Goal: Share content: Share content

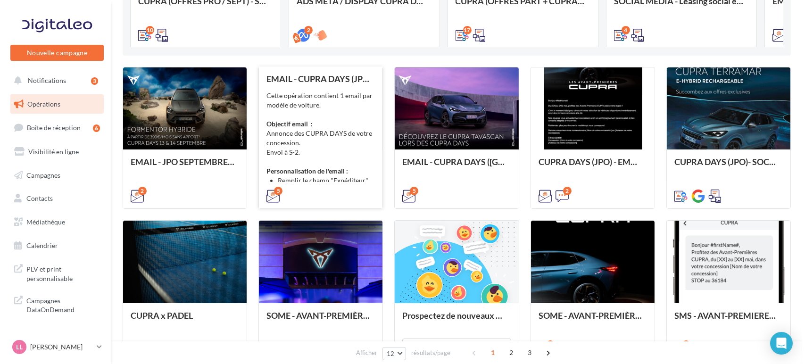
scroll to position [105, 0]
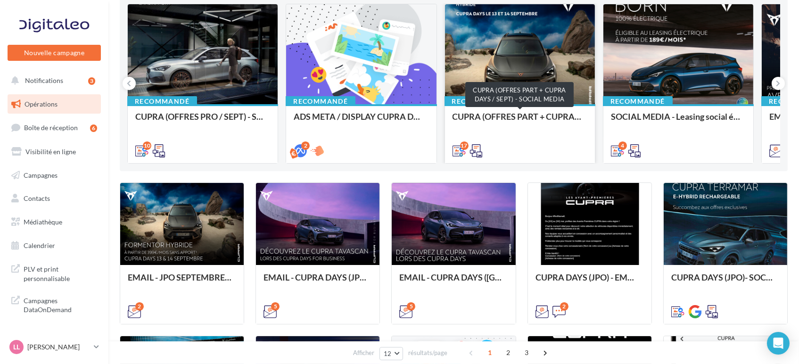
click at [539, 129] on div "CUPRA (OFFRES PART + CUPRA DAYS / SEPT) - SOCIAL MEDIA" at bounding box center [520, 121] width 135 height 19
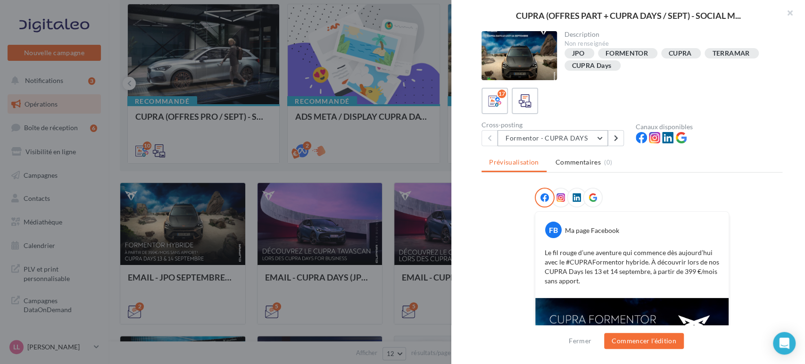
click at [568, 138] on button "Formentor - CUPRA DAYS" at bounding box center [552, 138] width 110 height 16
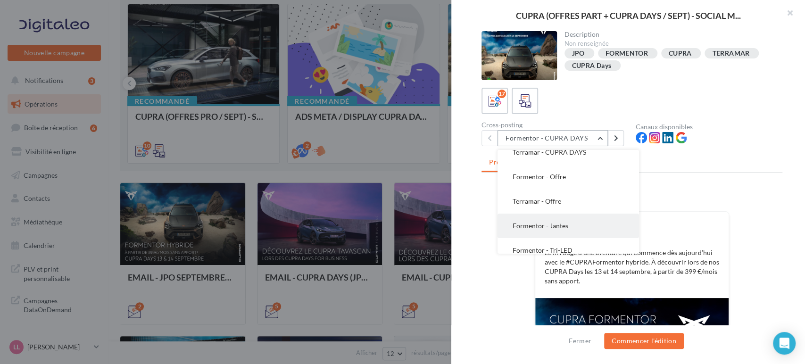
scroll to position [52, 0]
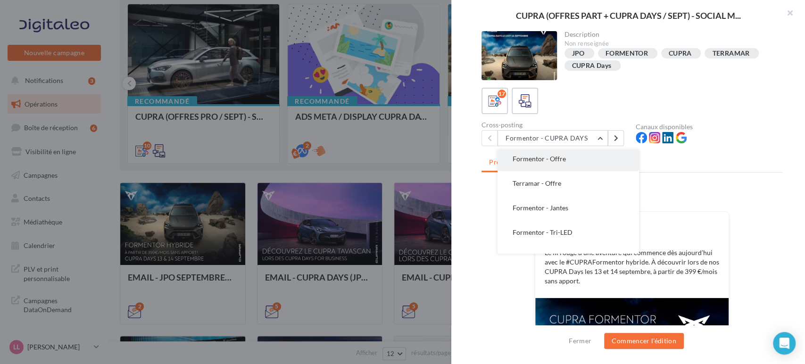
click at [560, 162] on button "Formentor - Offre" at bounding box center [567, 159] width 141 height 25
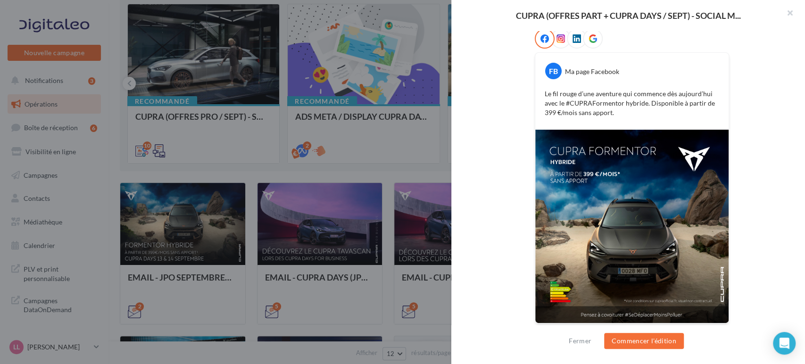
scroll to position [159, 0]
click at [638, 343] on button "Commencer l'édition" at bounding box center [644, 341] width 80 height 16
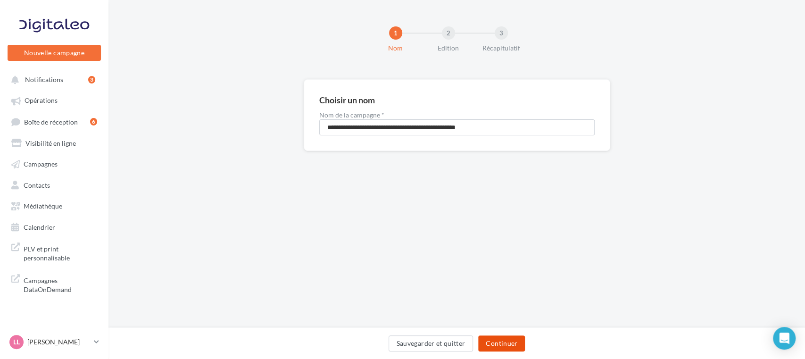
click at [494, 341] on button "Continuer" at bounding box center [501, 343] width 47 height 16
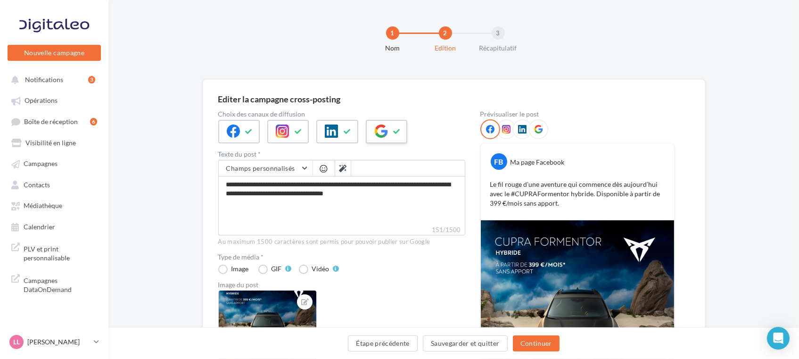
click at [392, 124] on button at bounding box center [396, 131] width 11 height 14
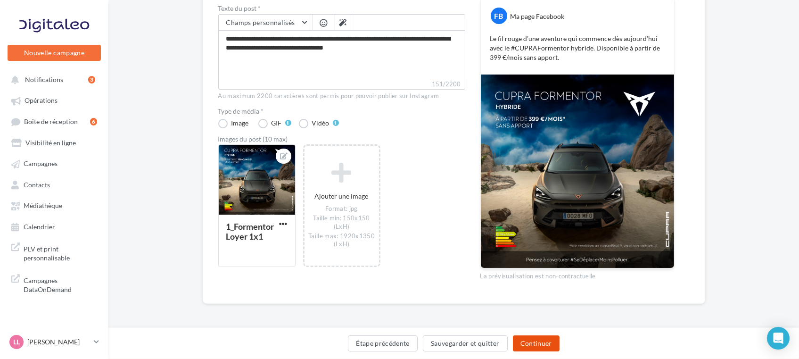
click at [539, 336] on button "Continuer" at bounding box center [536, 343] width 47 height 16
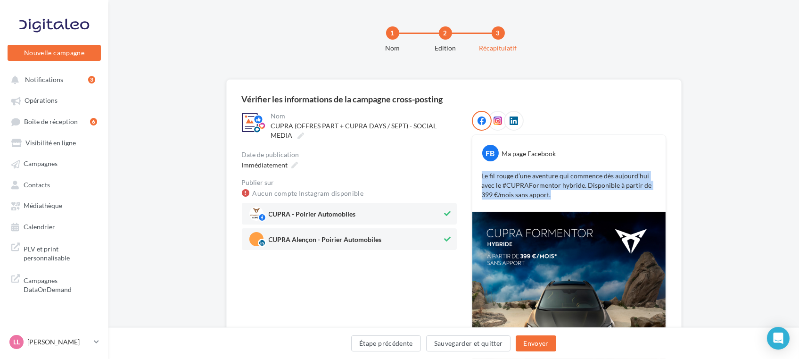
drag, startPoint x: 558, startPoint y: 198, endPoint x: 470, endPoint y: 176, distance: 90.8
click at [470, 176] on div "**********" at bounding box center [454, 264] width 424 height 307
copy p "Le fil rouge d’une aventure qui commence dès aujourd’hui avec le #CUPRAFormento…"
click at [547, 303] on img at bounding box center [569, 308] width 193 height 193
click at [528, 269] on img at bounding box center [569, 308] width 193 height 193
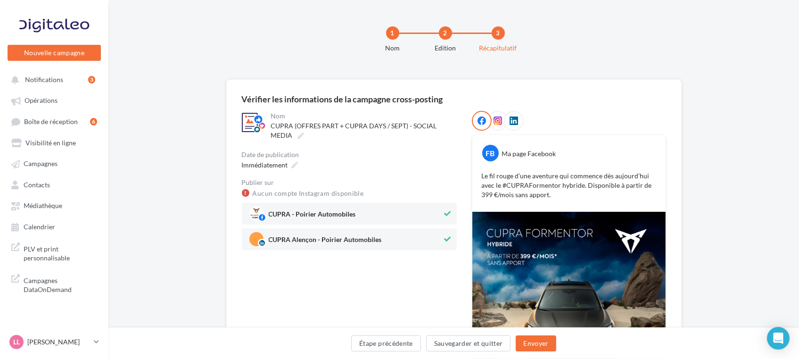
click at [743, 244] on div "**********" at bounding box center [453, 271] width 691 height 384
click at [384, 350] on button "Étape précédente" at bounding box center [386, 343] width 70 height 16
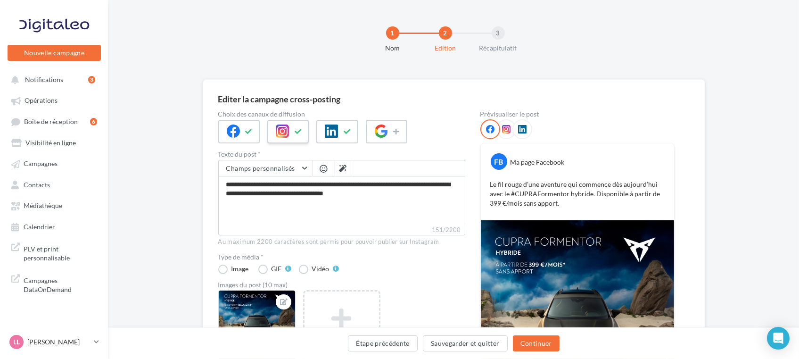
click at [285, 125] on icon at bounding box center [282, 130] width 13 height 13
click at [542, 348] on button "Continuer" at bounding box center [536, 343] width 47 height 16
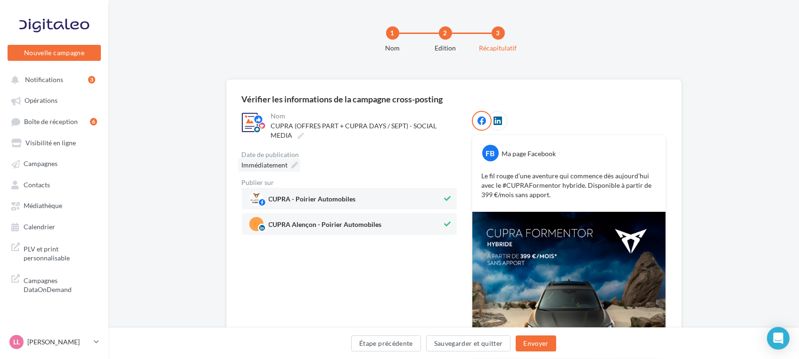
click at [273, 167] on span "Immédiatement" at bounding box center [265, 165] width 46 height 8
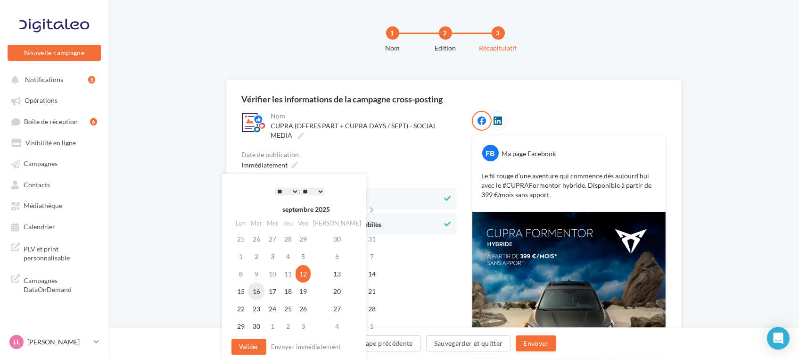
click at [260, 291] on td "16" at bounding box center [257, 290] width 16 height 17
click at [257, 349] on button "Valider" at bounding box center [249, 347] width 35 height 16
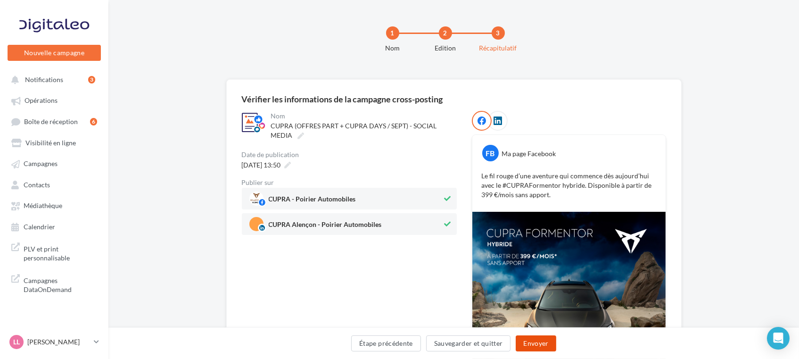
click at [545, 345] on button "Envoyer" at bounding box center [536, 343] width 40 height 16
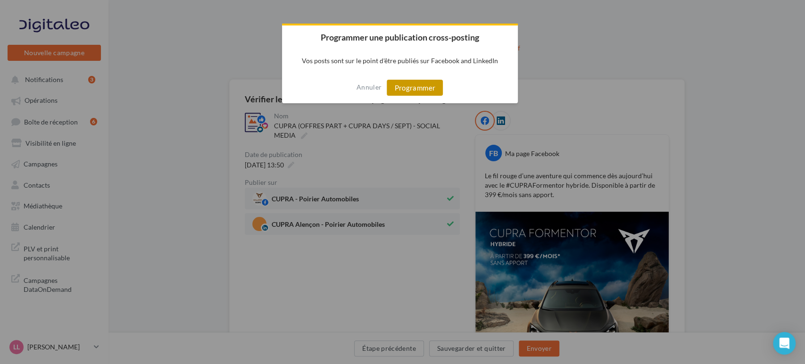
click at [428, 88] on button "Programmer" at bounding box center [415, 88] width 56 height 16
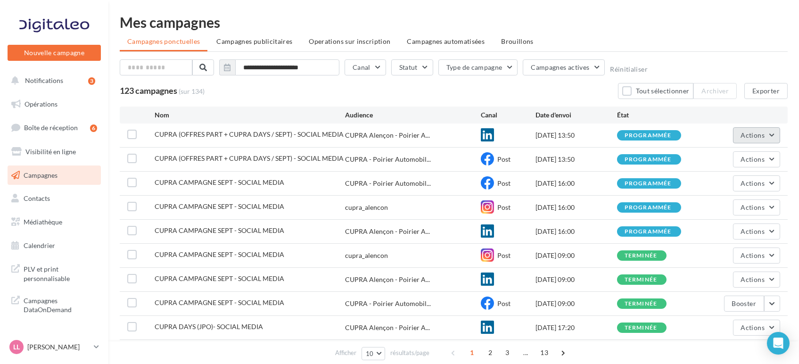
click at [750, 136] on span "Actions" at bounding box center [753, 135] width 24 height 8
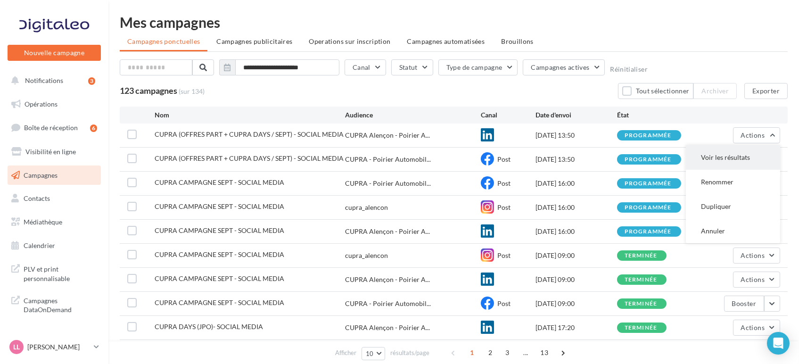
click at [730, 164] on button "Voir les résultats" at bounding box center [733, 157] width 94 height 25
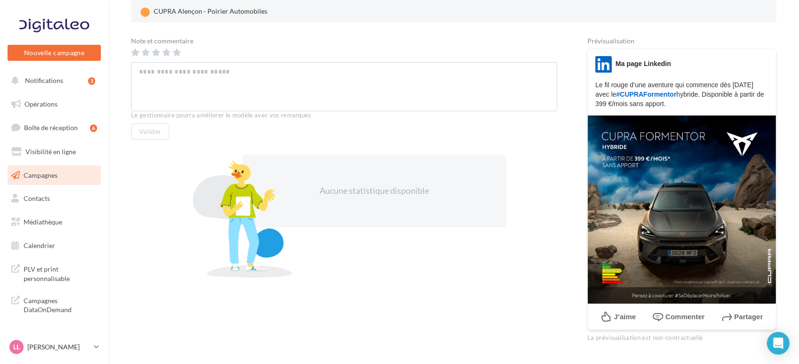
scroll to position [157, 0]
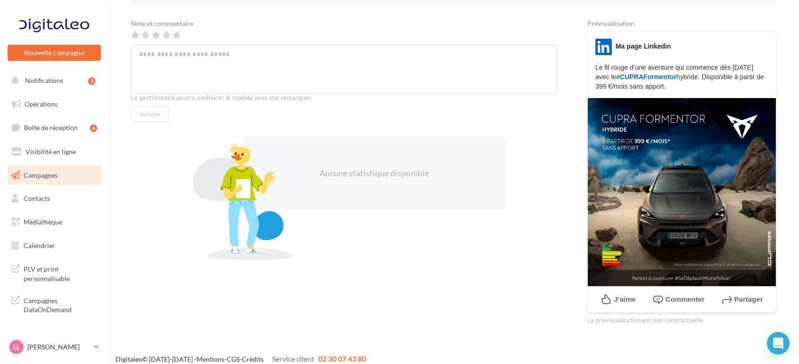
click at [649, 210] on img at bounding box center [682, 192] width 188 height 188
click at [50, 79] on span "Notifications" at bounding box center [44, 80] width 38 height 8
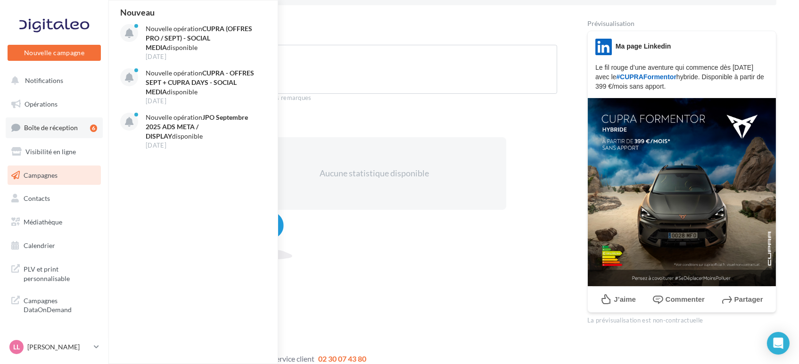
click at [59, 126] on span "Boîte de réception" at bounding box center [51, 128] width 54 height 8
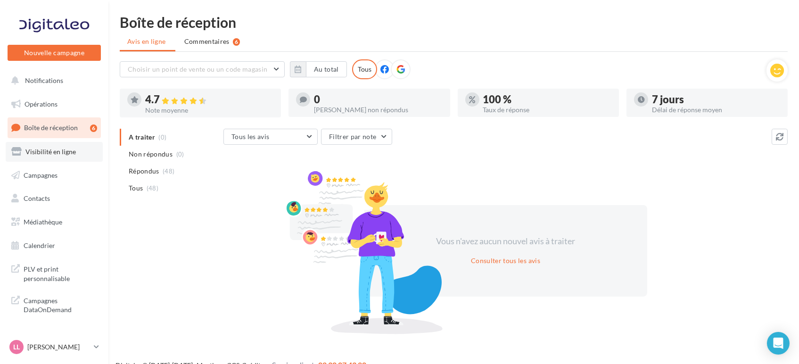
click at [52, 150] on span "Visibilité en ligne" at bounding box center [50, 152] width 50 height 8
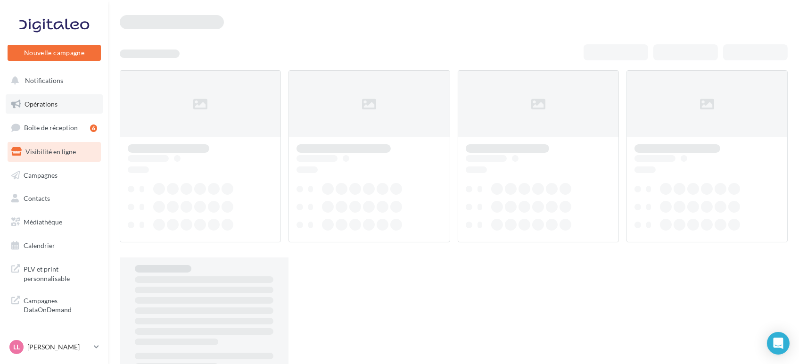
click at [33, 99] on link "Opérations" at bounding box center [54, 104] width 97 height 20
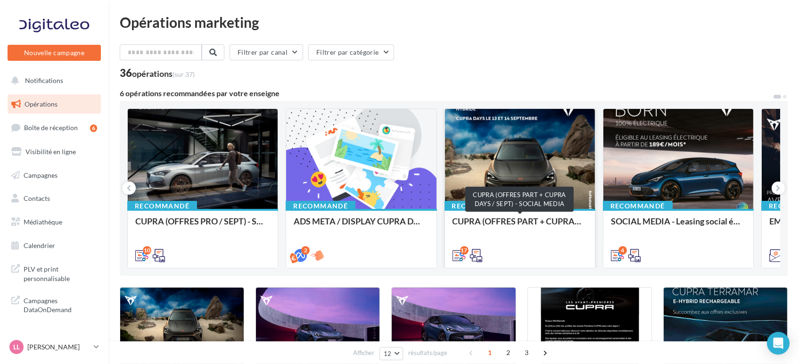
click at [531, 231] on div "CUPRA (OFFRES PART + CUPRA DAYS / SEPT) - SOCIAL MEDIA" at bounding box center [520, 225] width 135 height 19
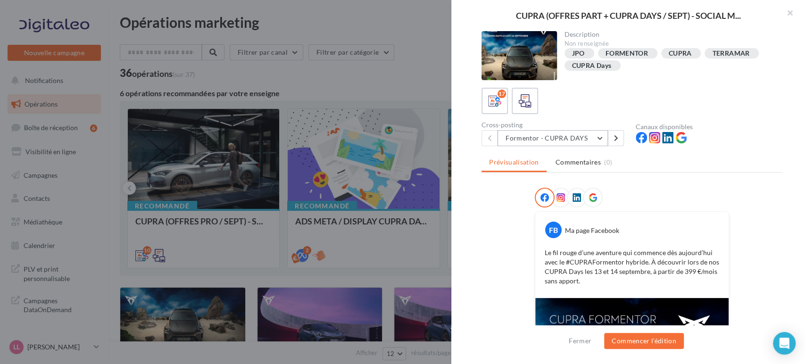
click at [525, 137] on button "Formentor - CUPRA DAYS" at bounding box center [552, 138] width 110 height 16
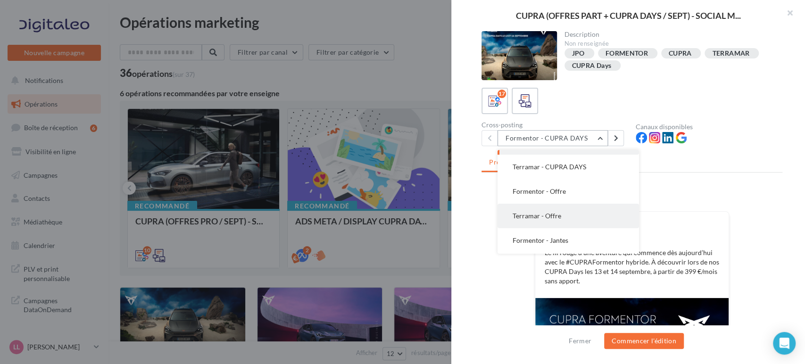
scroll to position [52, 0]
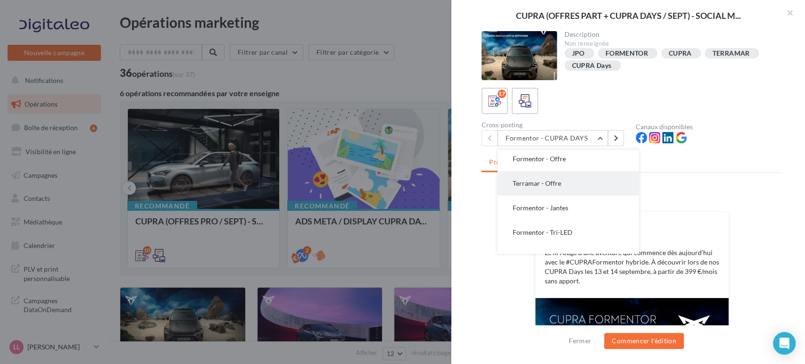
click at [570, 193] on button "Terramar - Offre" at bounding box center [567, 183] width 141 height 25
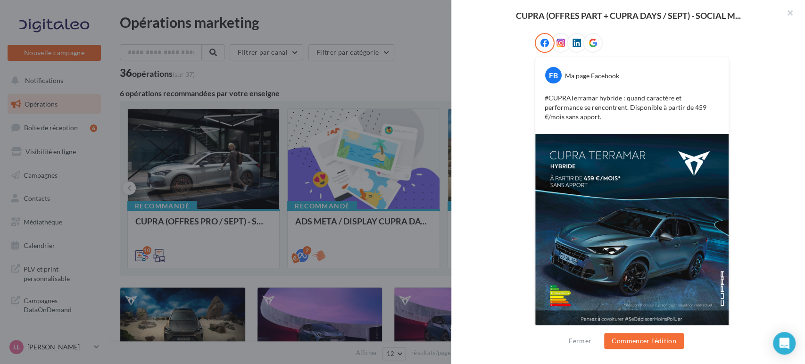
scroll to position [157, 0]
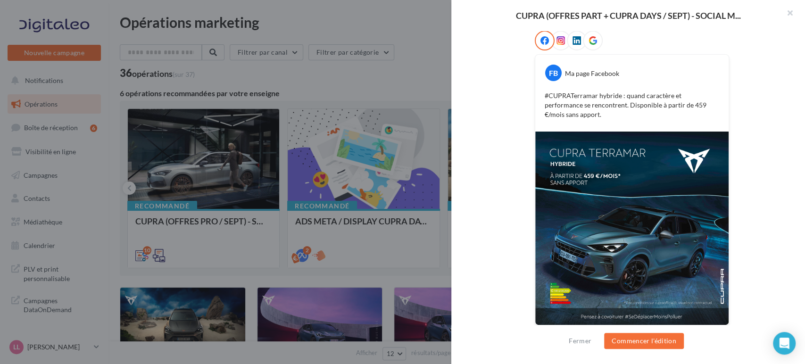
click at [497, 115] on div "FB Ma page Facebook #CUPRATerramar hybride : quand caractère et performance se …" at bounding box center [631, 184] width 301 height 307
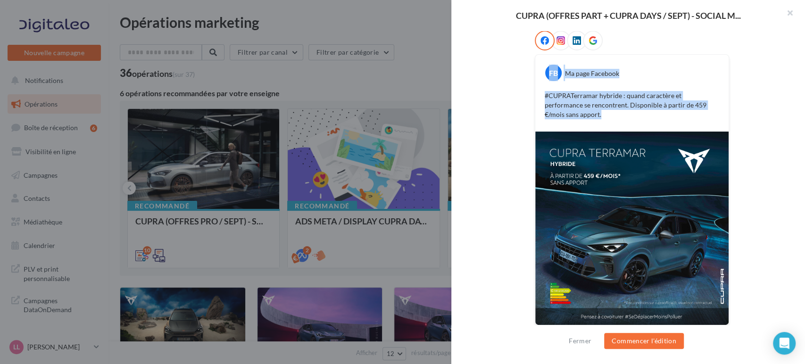
drag, startPoint x: 576, startPoint y: 115, endPoint x: 489, endPoint y: 71, distance: 97.4
click at [489, 71] on div "FB Ma page Facebook #CUPRATerramar hybride : quand caractère et performance se …" at bounding box center [631, 184] width 301 height 307
click at [576, 110] on p "#CUPRATerramar hybride : quand caractère et performance se rencontrent. Disponi…" at bounding box center [632, 105] width 174 height 28
drag, startPoint x: 582, startPoint y: 114, endPoint x: 509, endPoint y: 86, distance: 78.6
click at [509, 86] on div "FB Ma page Facebook #CUPRATerramar hybride : quand caractère et performance se …" at bounding box center [631, 184] width 301 height 307
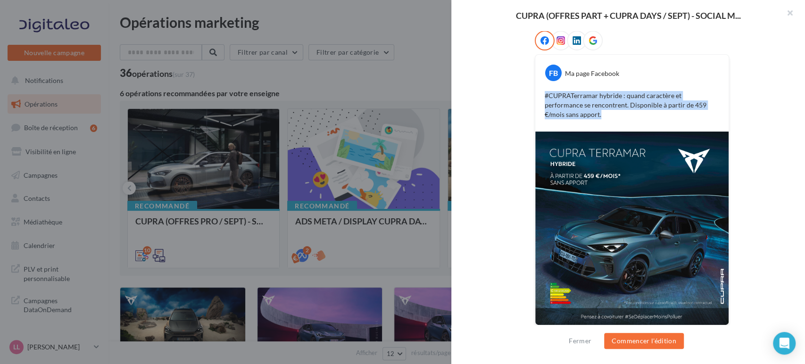
copy p "#CUPRATerramar hybride : quand caractère et performance se rencontrent. Disponi…"
click at [656, 344] on button "Commencer l'édition" at bounding box center [644, 341] width 80 height 16
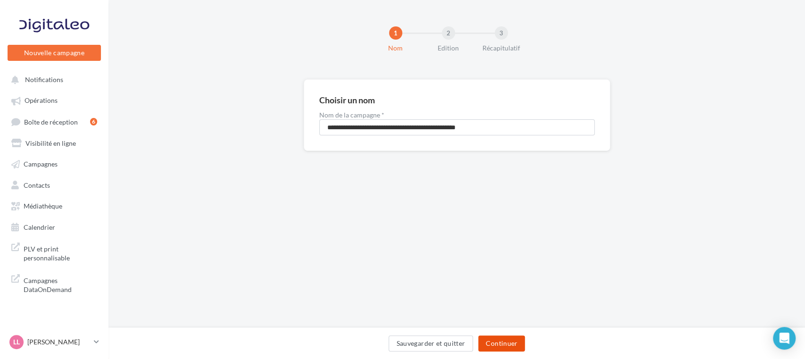
click at [517, 347] on button "Continuer" at bounding box center [501, 343] width 47 height 16
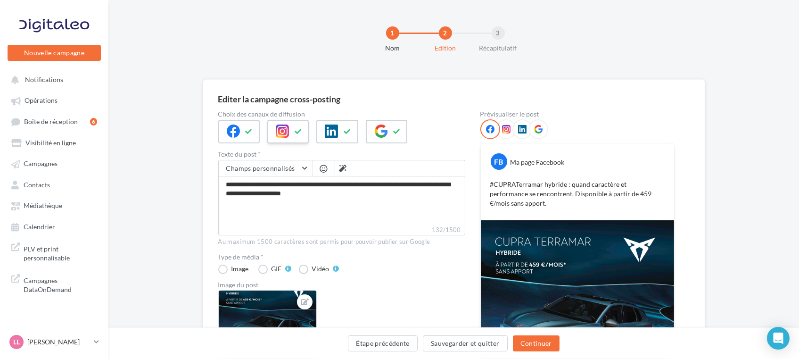
click at [306, 132] on div at bounding box center [287, 132] width 41 height 24
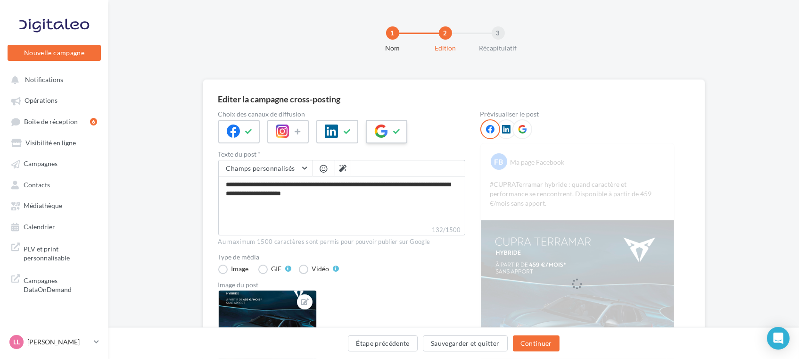
click at [394, 131] on icon at bounding box center [397, 131] width 8 height 7
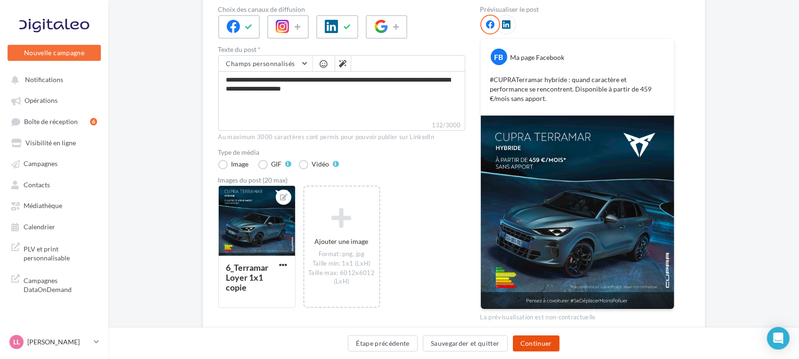
click at [528, 342] on button "Continuer" at bounding box center [536, 343] width 47 height 16
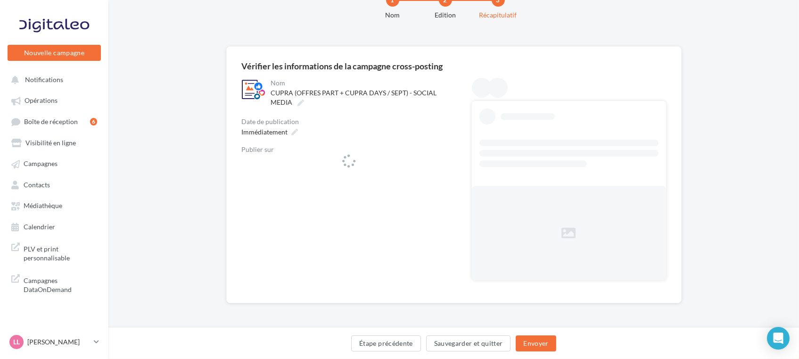
scroll to position [33, 0]
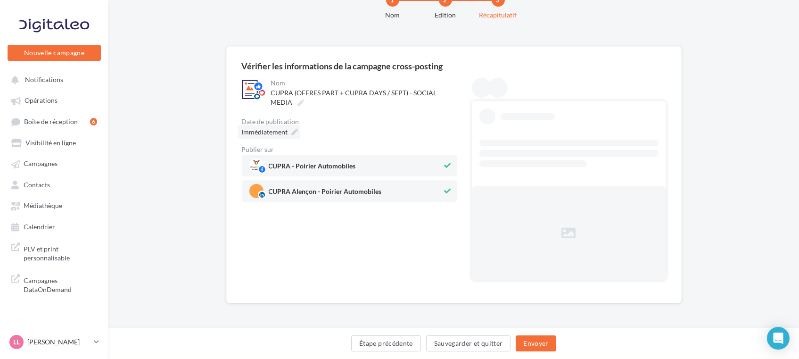
click at [278, 129] on span "Immédiatement" at bounding box center [265, 132] width 46 height 8
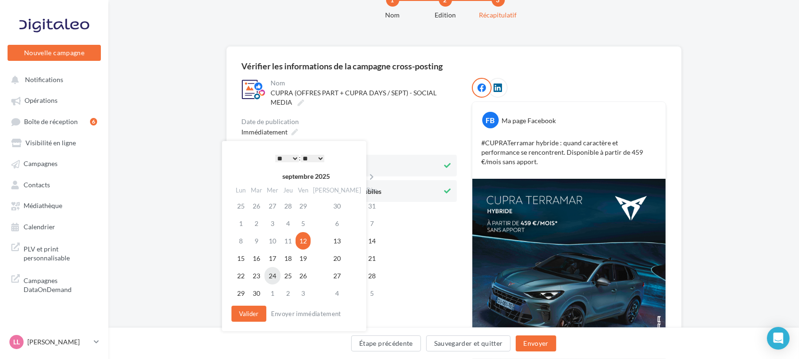
click at [280, 278] on td "24" at bounding box center [273, 275] width 16 height 17
click at [233, 317] on button "Valider" at bounding box center [249, 314] width 35 height 16
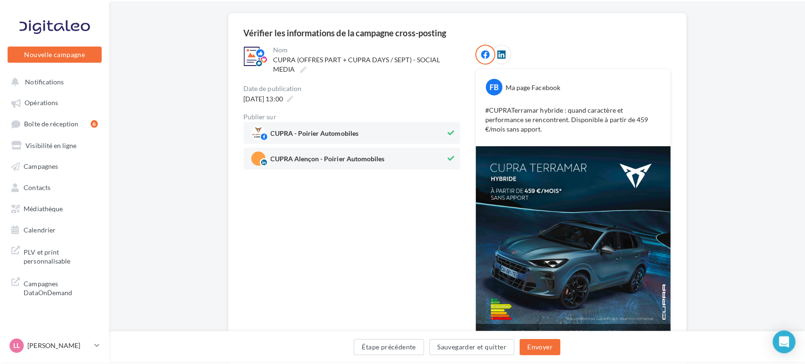
scroll to position [85, 0]
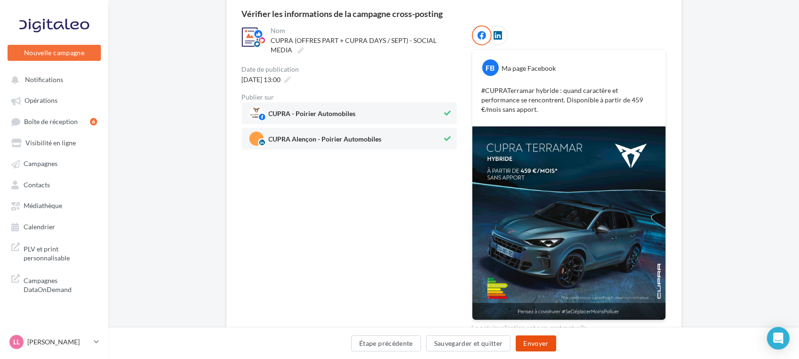
click at [538, 344] on button "Envoyer" at bounding box center [536, 343] width 40 height 16
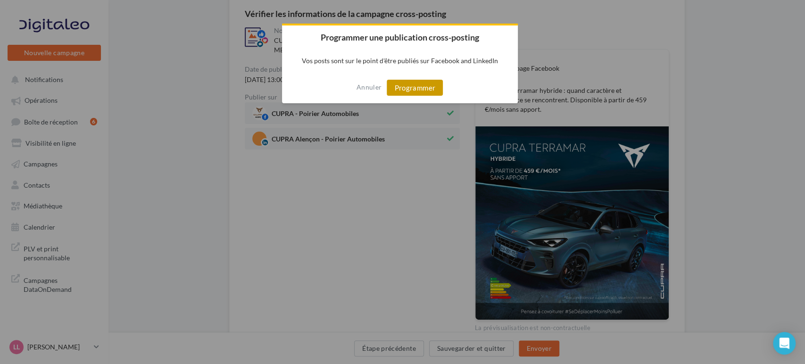
click at [408, 91] on button "Programmer" at bounding box center [415, 88] width 56 height 16
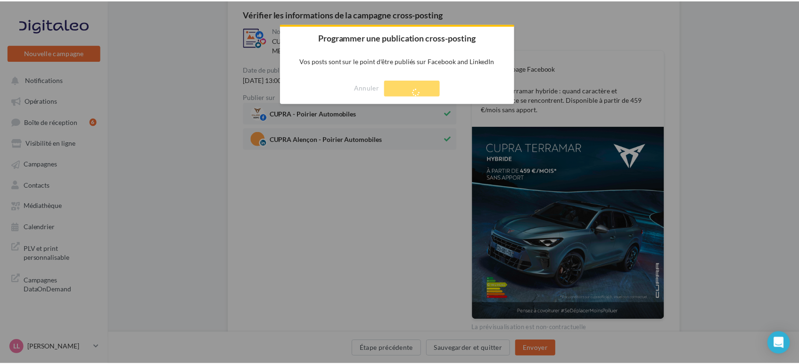
scroll to position [15, 0]
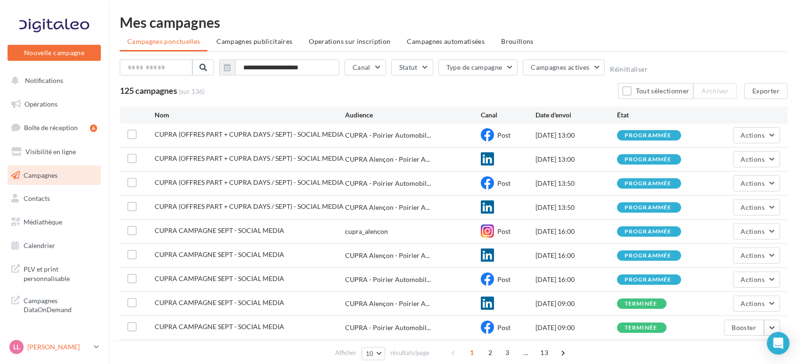
click at [66, 350] on p "[PERSON_NAME]" at bounding box center [58, 346] width 63 height 9
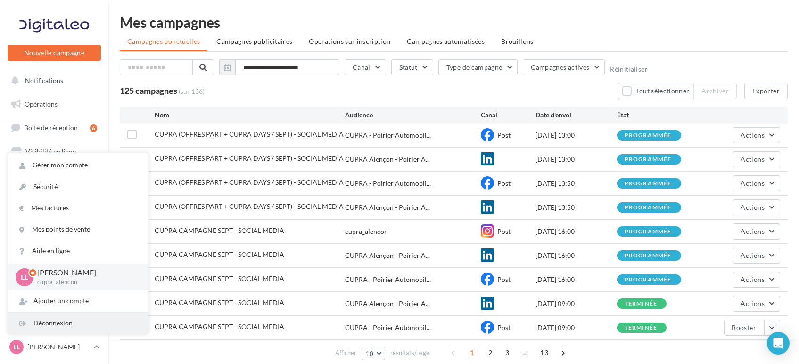
click at [60, 326] on div "Déconnexion" at bounding box center [78, 323] width 141 height 21
